Goal: Task Accomplishment & Management: Complete application form

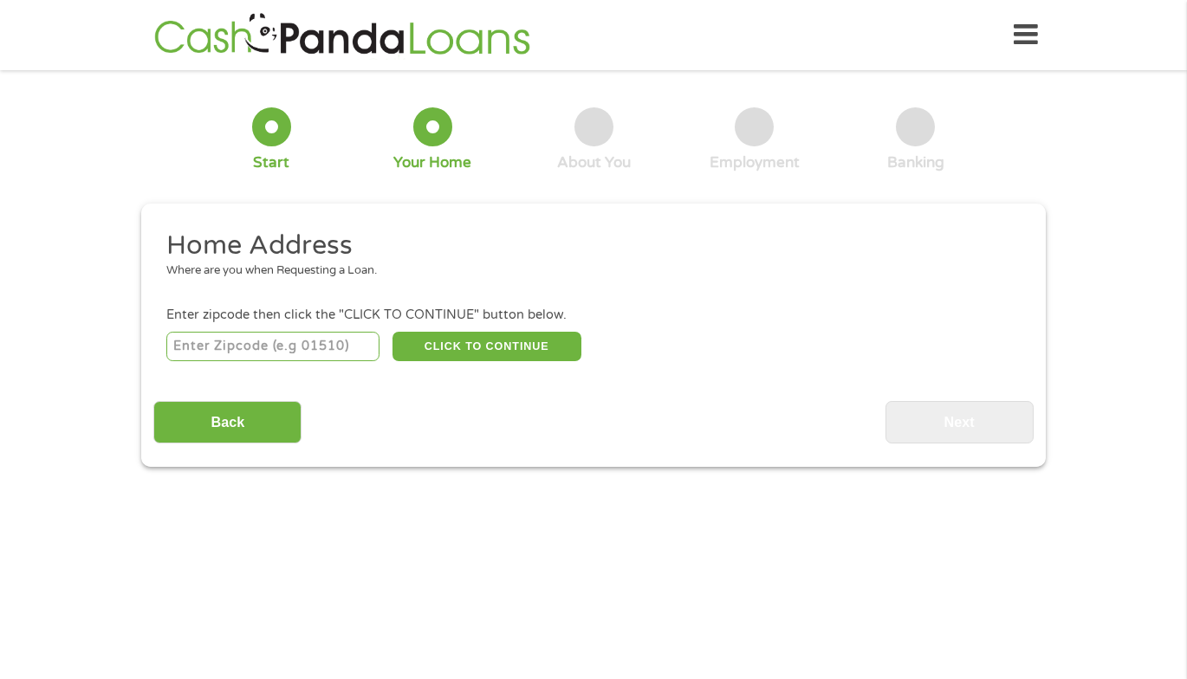
click at [235, 346] on input "number" at bounding box center [273, 346] width 214 height 29
type input "71701"
select select "[US_STATE]"
click at [478, 352] on button "CLICK TO CONTINUE" at bounding box center [487, 346] width 189 height 29
type input "71701"
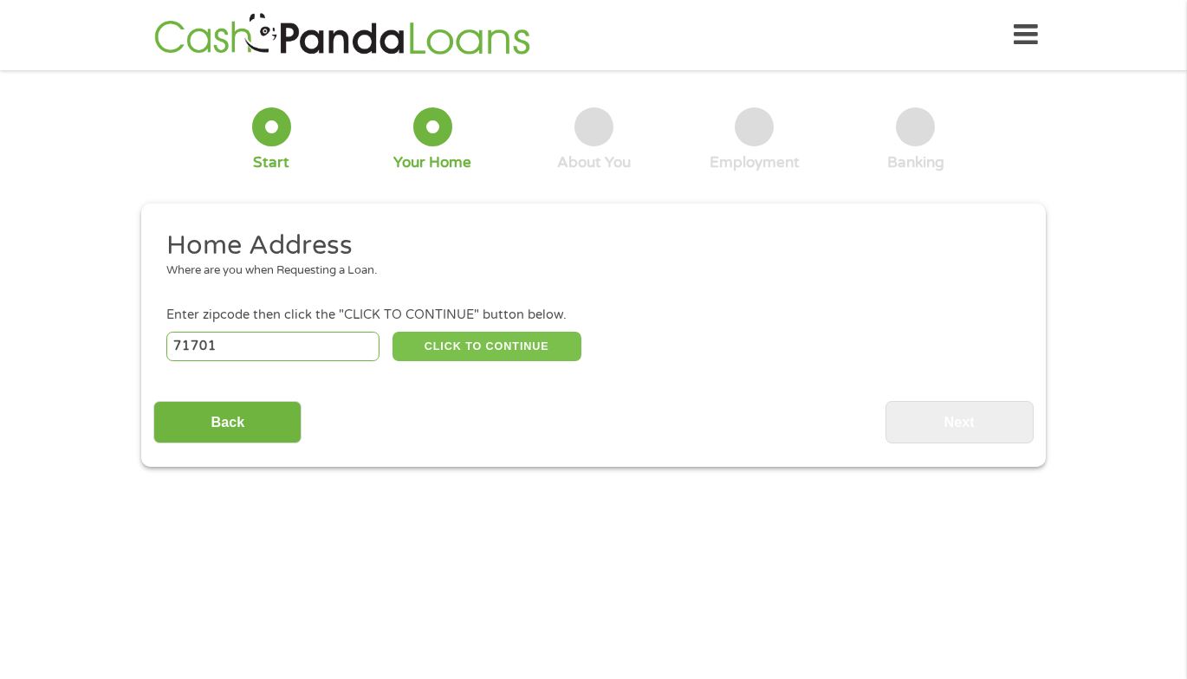
type input "[GEOGRAPHIC_DATA]"
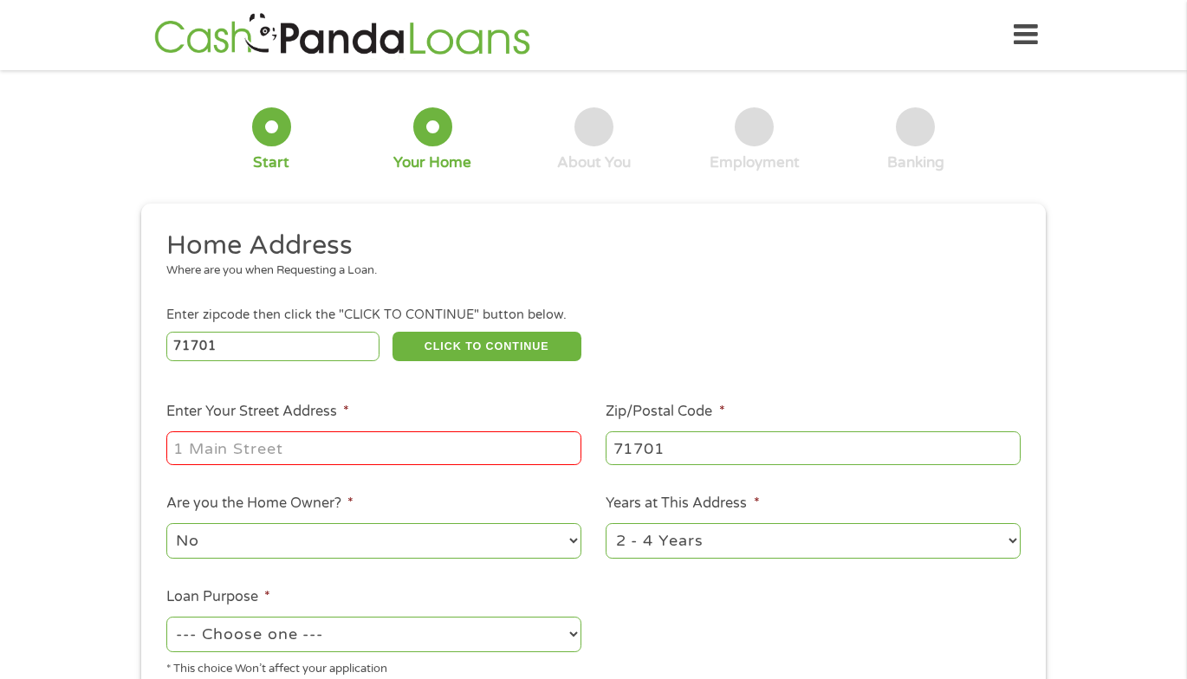
click at [267, 447] on input "Enter Your Street Address *" at bounding box center [373, 448] width 415 height 33
type input "1101 [GEOGRAPHIC_DATA]"
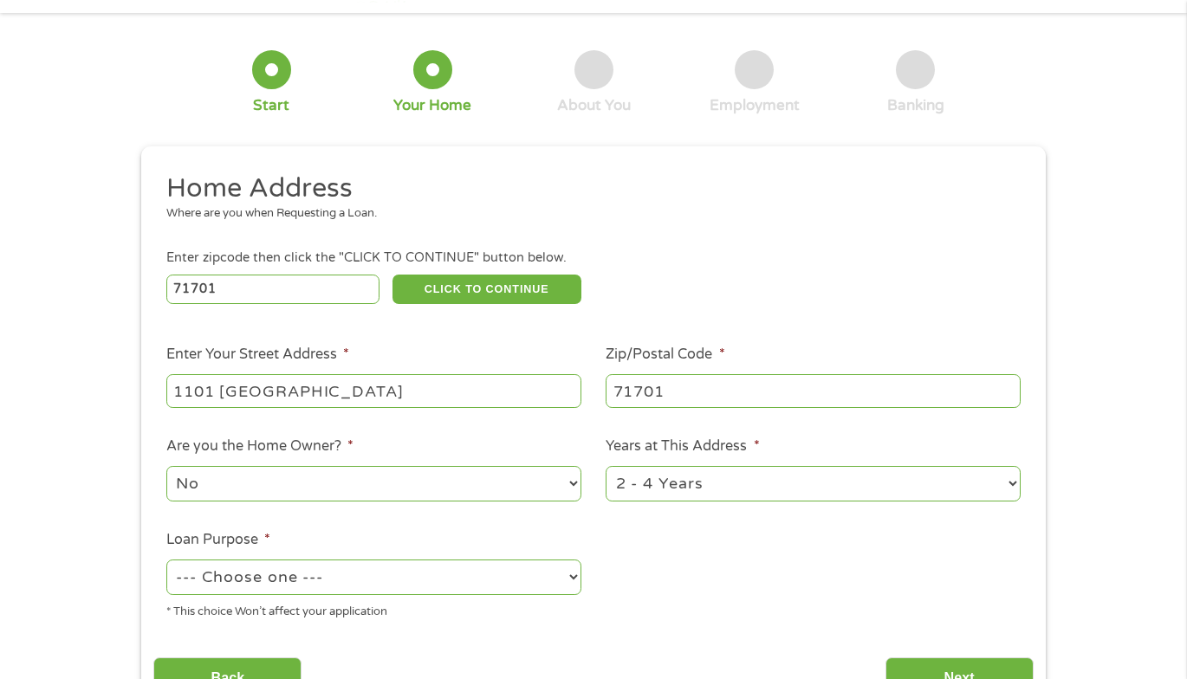
scroll to position [87, 0]
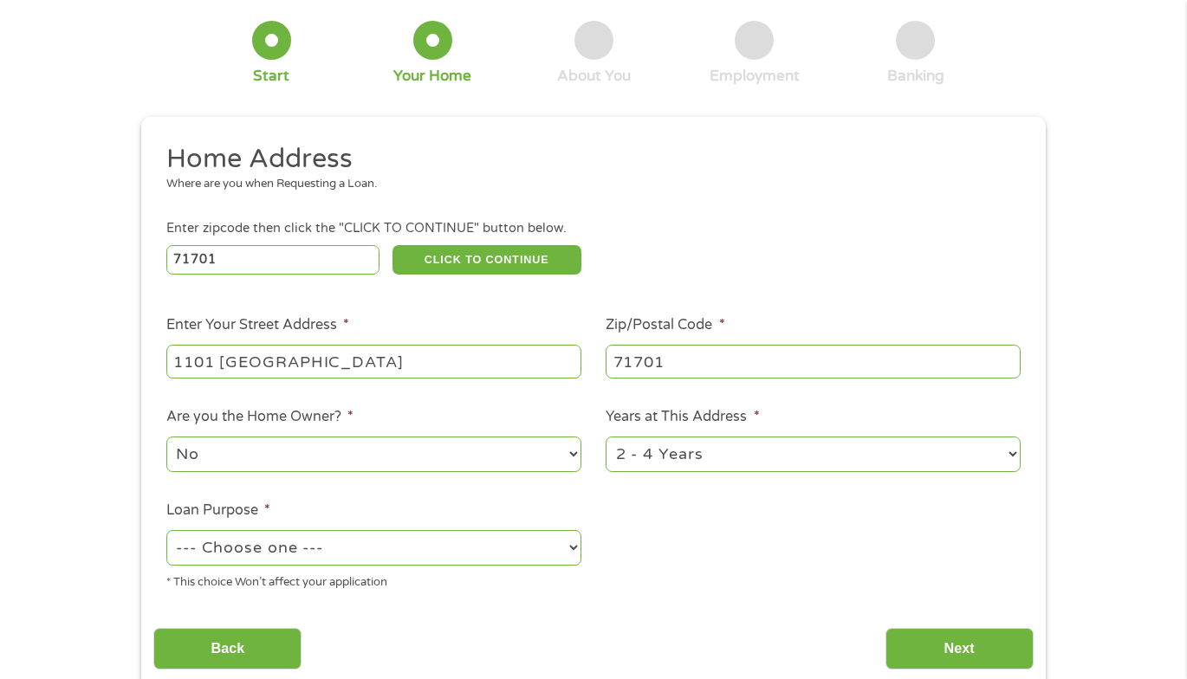
click at [680, 458] on select "1 Year or less 1 - 2 Years 2 - 4 Years Over 4 Years" at bounding box center [813, 455] width 415 height 36
select select "60months"
click at [606, 437] on select "1 Year or less 1 - 2 Years 2 - 4 Years Over 4 Years" at bounding box center [813, 455] width 415 height 36
click at [291, 554] on select "--- Choose one --- Pay Bills Debt Consolidation Home Improvement Major Purchase…" at bounding box center [373, 548] width 415 height 36
select select "paybills"
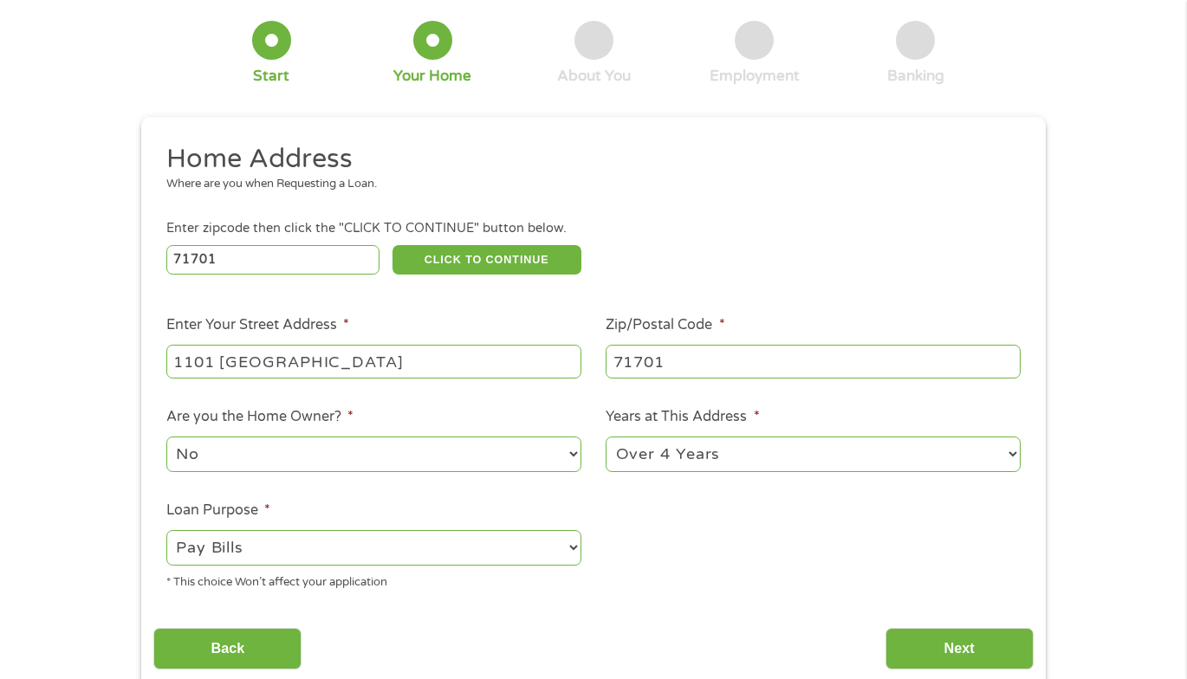
click at [166, 530] on select "--- Choose one --- Pay Bills Debt Consolidation Home Improvement Major Purchase…" at bounding box center [373, 548] width 415 height 36
click at [931, 645] on input "Next" at bounding box center [960, 649] width 148 height 42
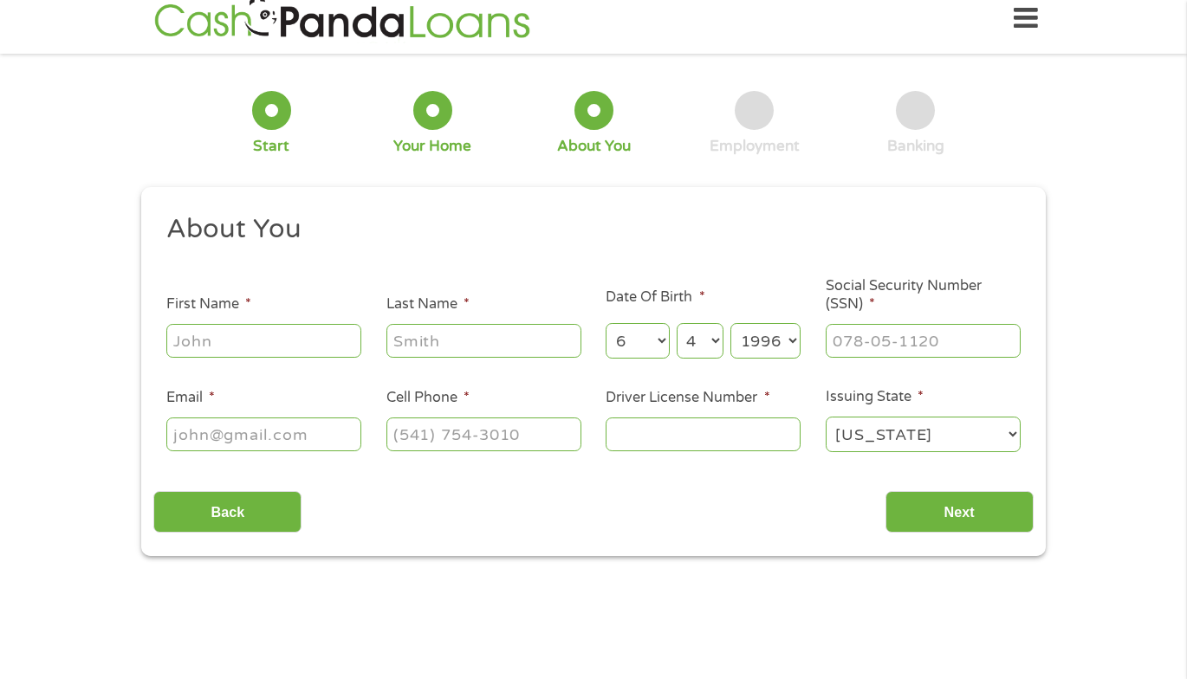
scroll to position [0, 0]
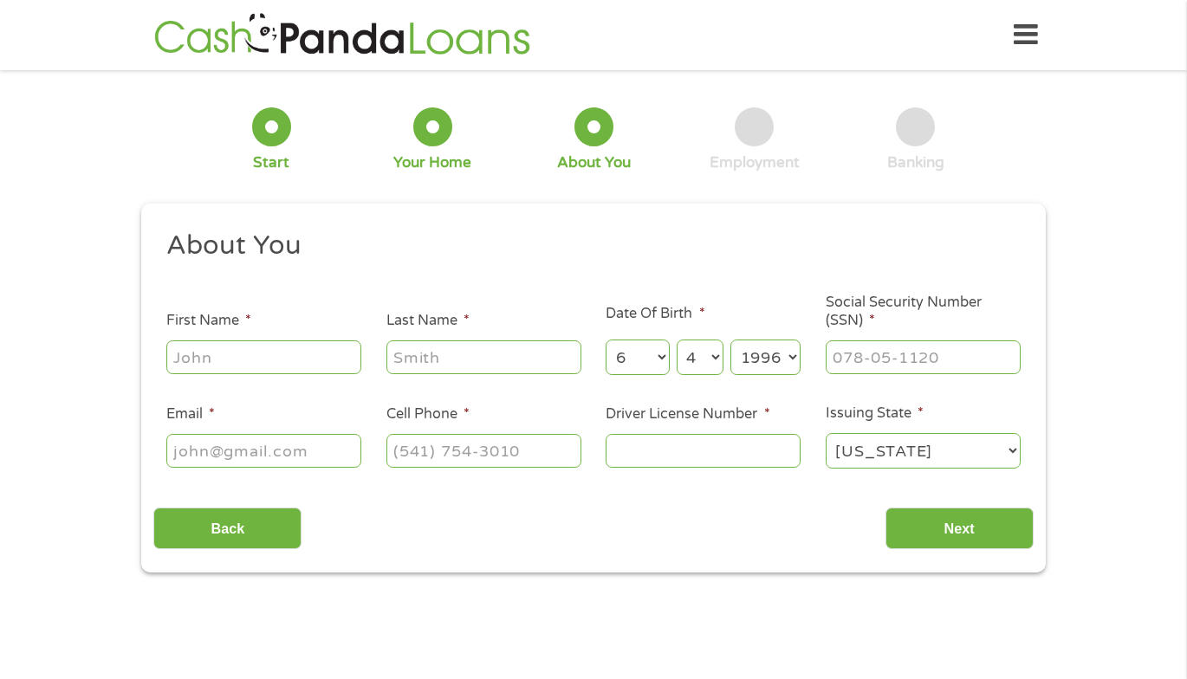
click at [233, 354] on input "First Name *" at bounding box center [263, 357] width 195 height 33
type input "[PERSON_NAME]"
type input "[EMAIL_ADDRESS][DOMAIN_NAME]"
type input "[PHONE_NUMBER]"
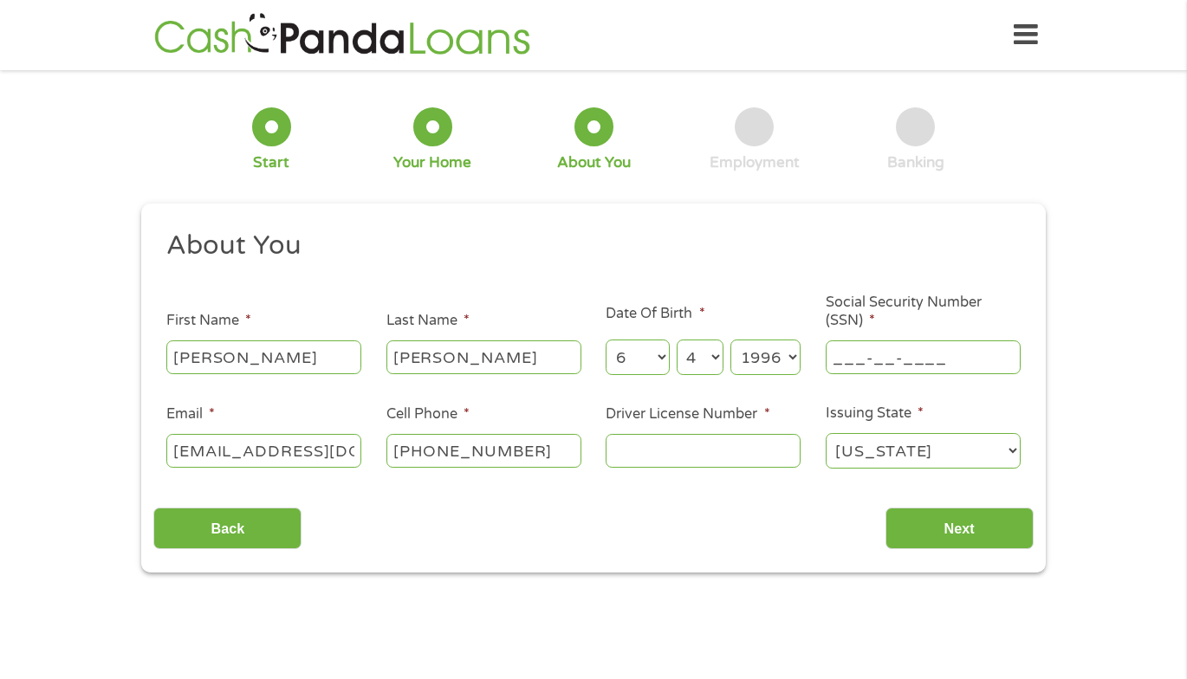
click at [969, 362] on input "___-__-____" at bounding box center [923, 357] width 195 height 33
type input "429-91-7667"
click at [774, 448] on input "Driver License Number *" at bounding box center [703, 450] width 195 height 33
type input "933951582"
click at [942, 536] on input "Next" at bounding box center [960, 529] width 148 height 42
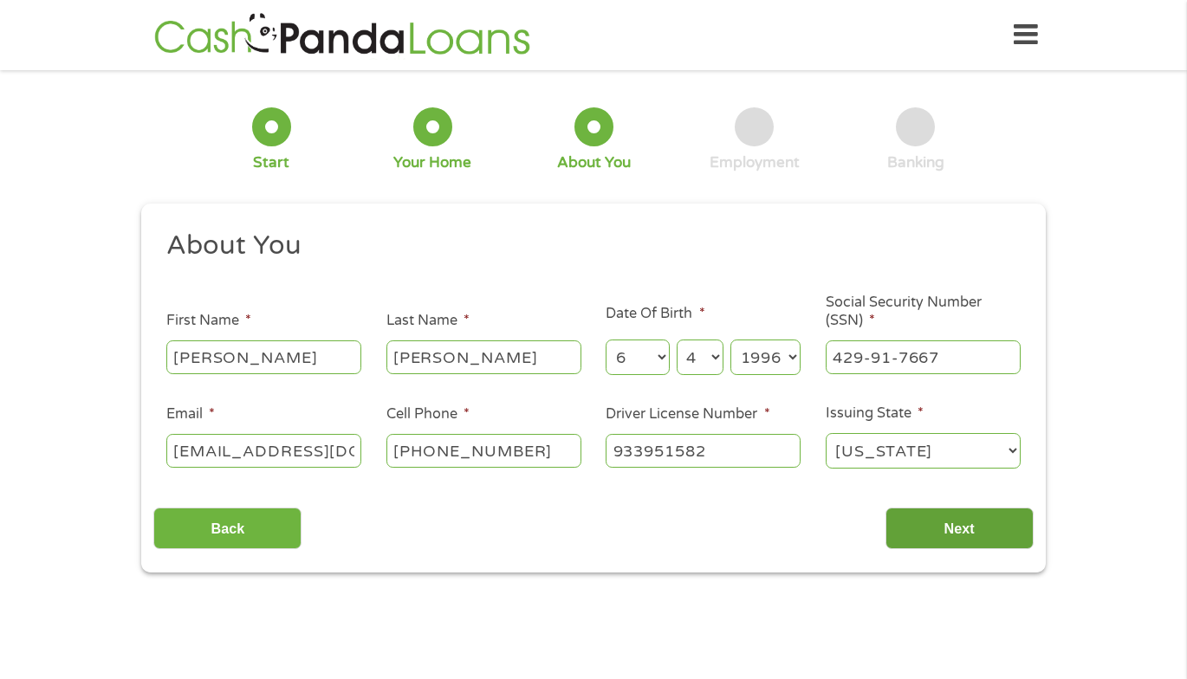
scroll to position [7, 7]
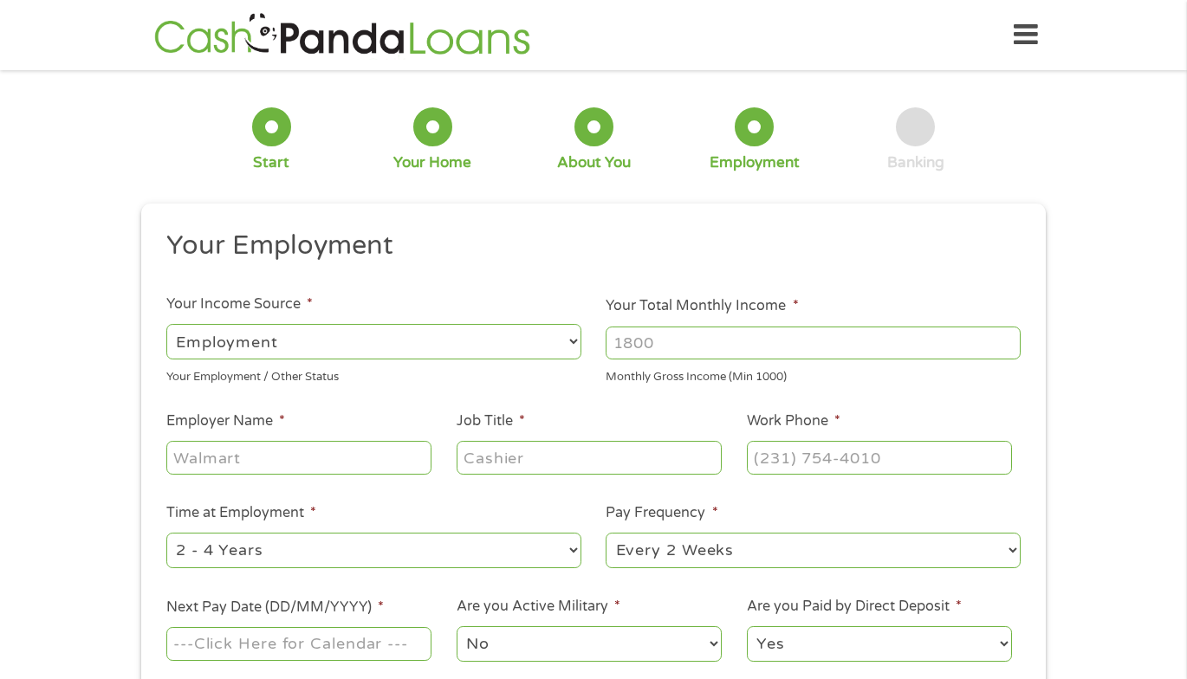
click at [834, 356] on input "Your Total Monthly Income *" at bounding box center [813, 343] width 415 height 33
type input "4000"
click at [270, 452] on input "Employer Name *" at bounding box center [298, 457] width 265 height 33
type input "City Of [GEOGRAPHIC_DATA]"
type input "Administrative Assistant"
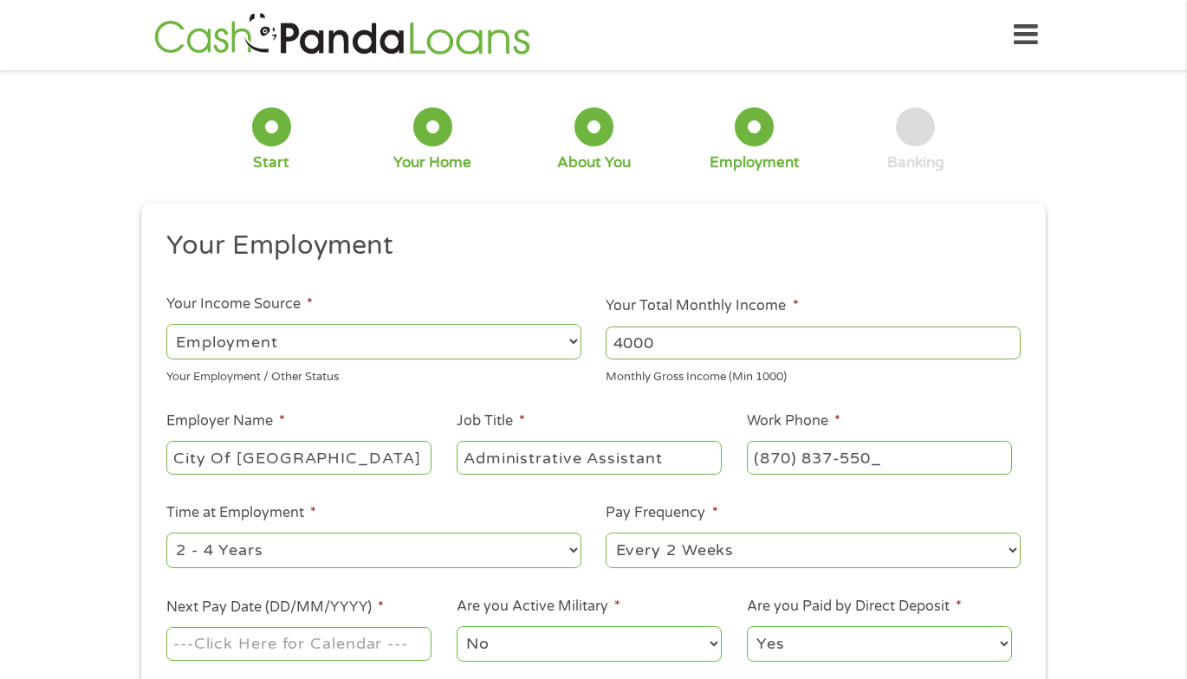
type input "[PHONE_NUMBER]"
select select "60months"
select select "weekly"
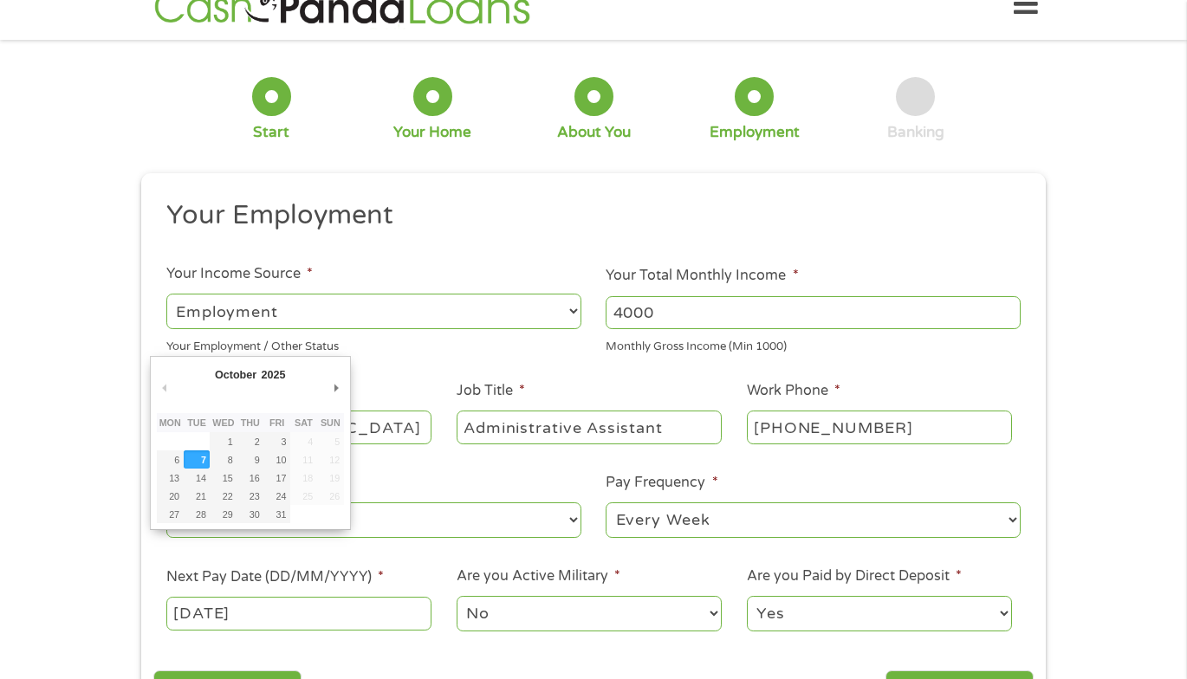
scroll to position [35, 0]
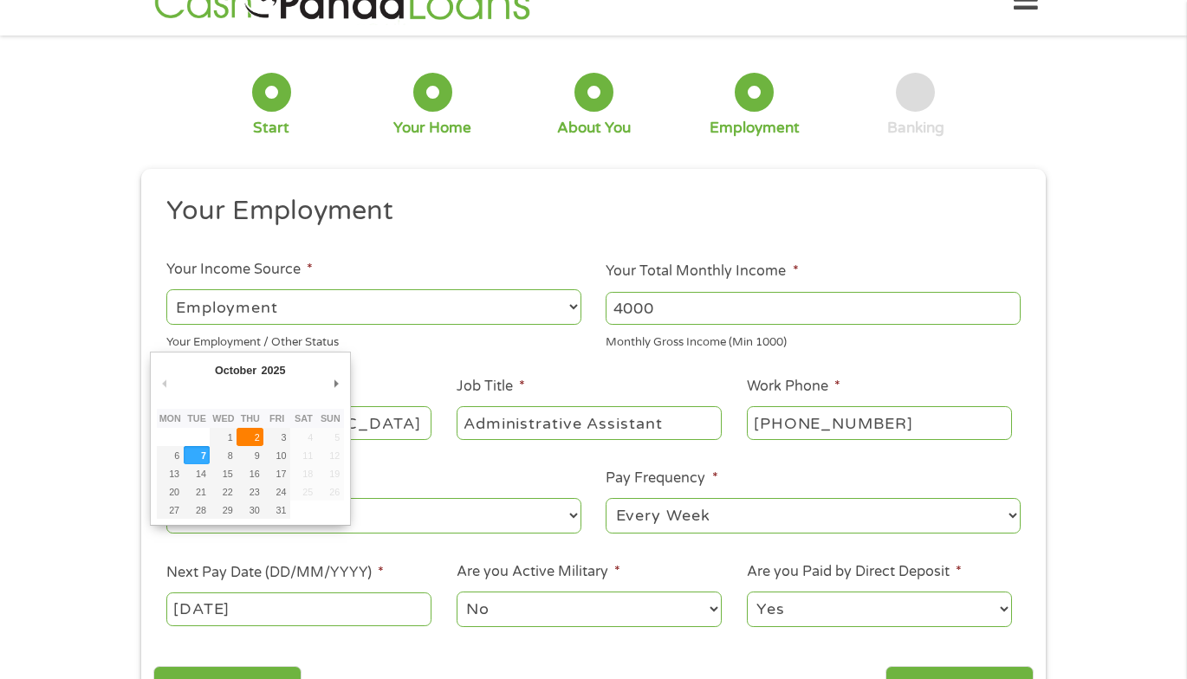
type input "[DATE]"
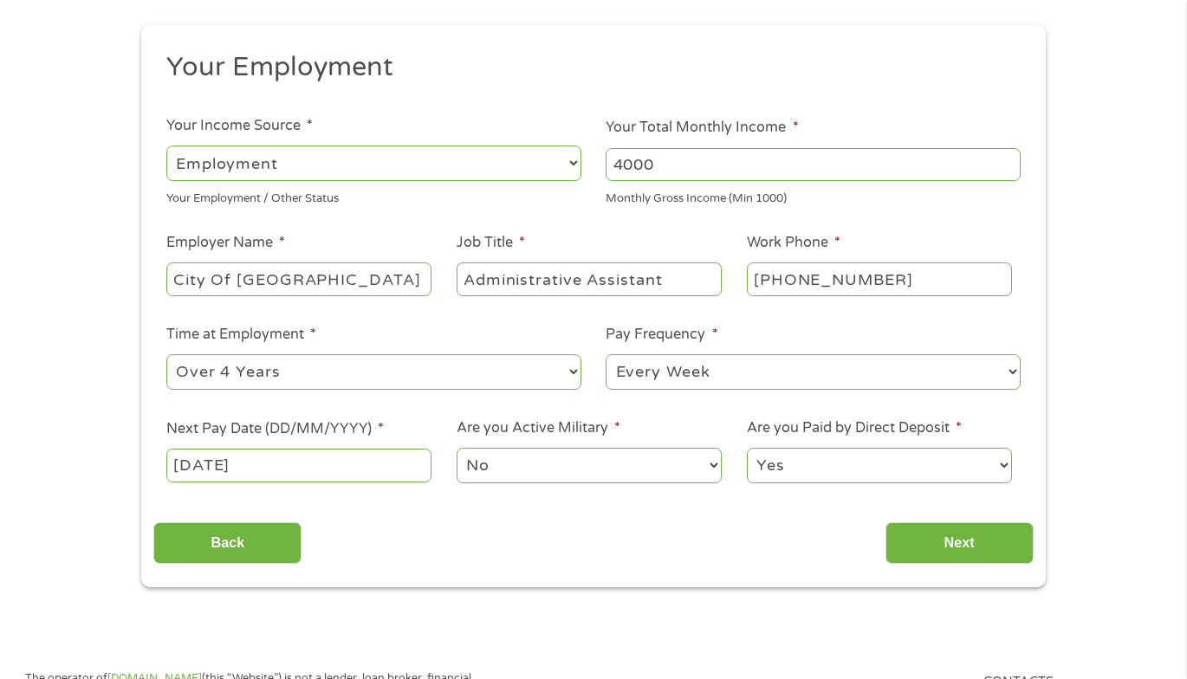
scroll to position [208, 0]
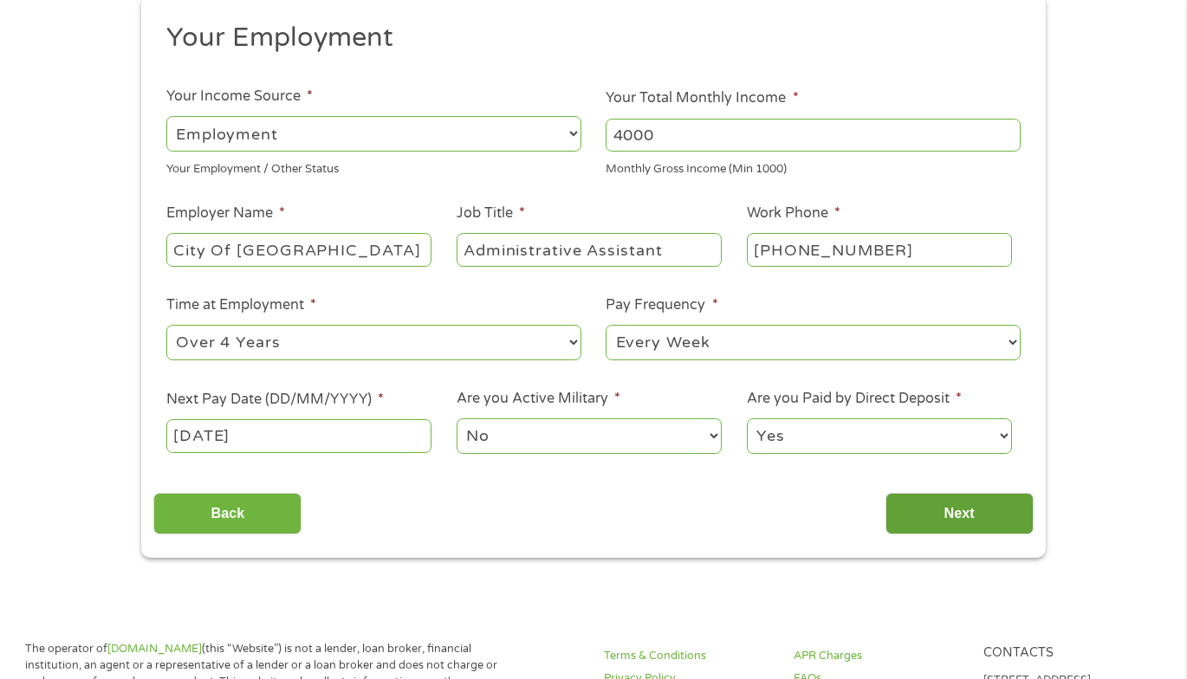
click at [985, 519] on input "Next" at bounding box center [960, 514] width 148 height 42
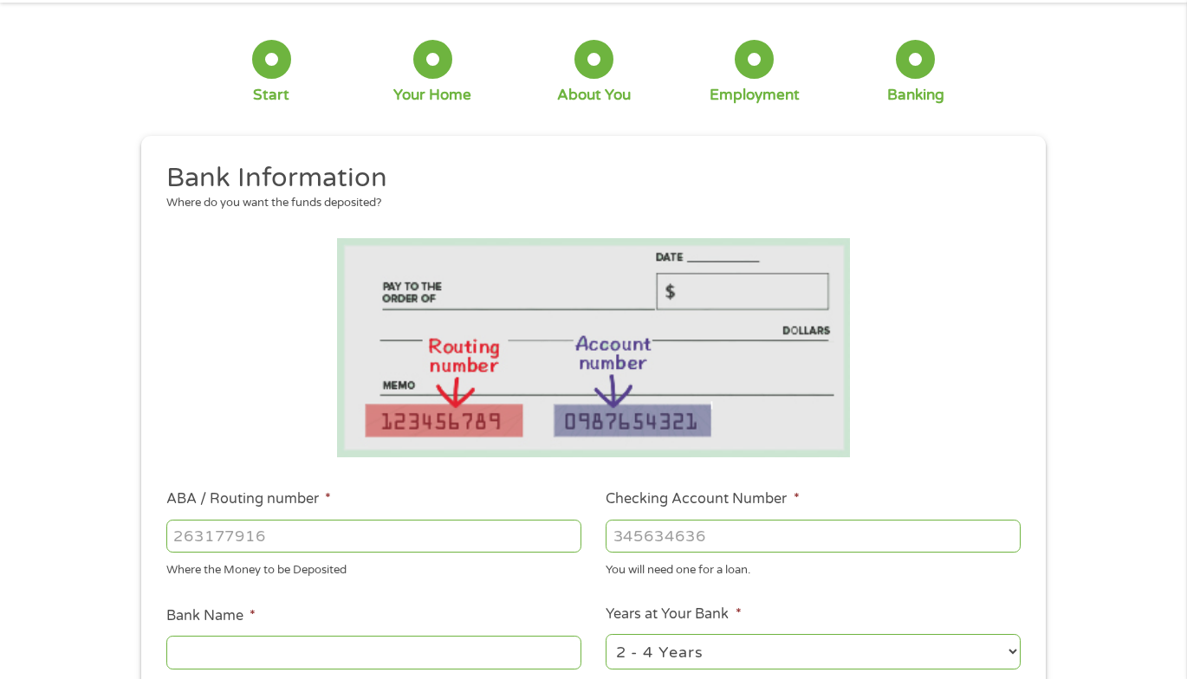
scroll to position [0, 0]
